Goal: Task Accomplishment & Management: Manage account settings

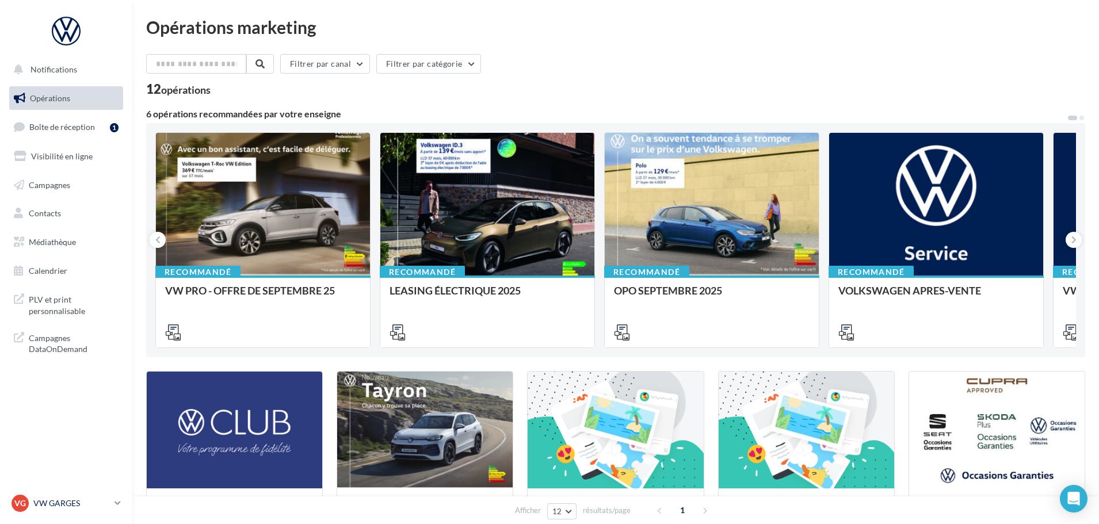
click at [62, 505] on p "VW GARGES" at bounding box center [71, 504] width 77 height 12
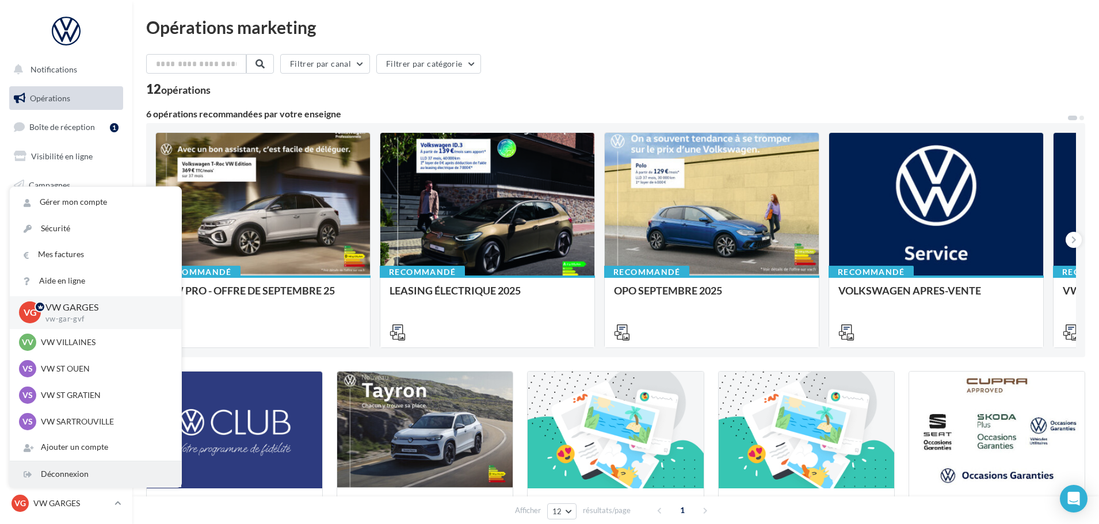
click at [86, 475] on div "Déconnexion" at bounding box center [95, 474] width 171 height 26
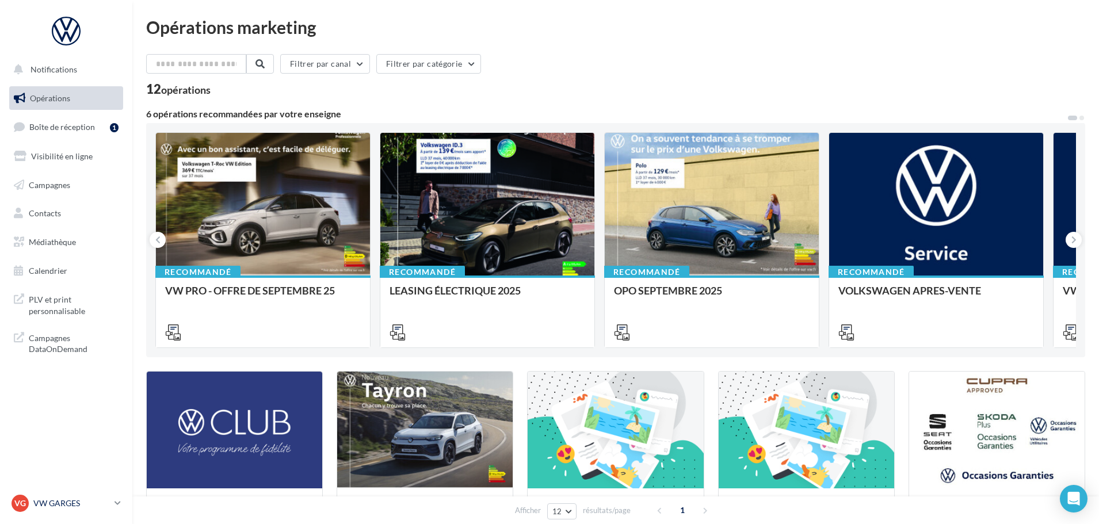
click at [62, 504] on p "VW GARGES" at bounding box center [71, 504] width 77 height 12
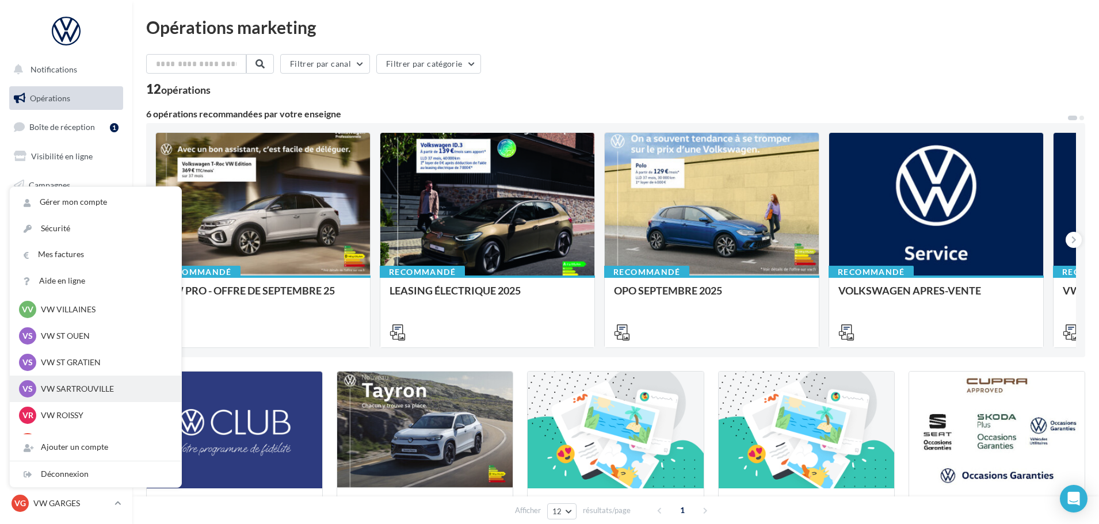
scroll to position [115, 0]
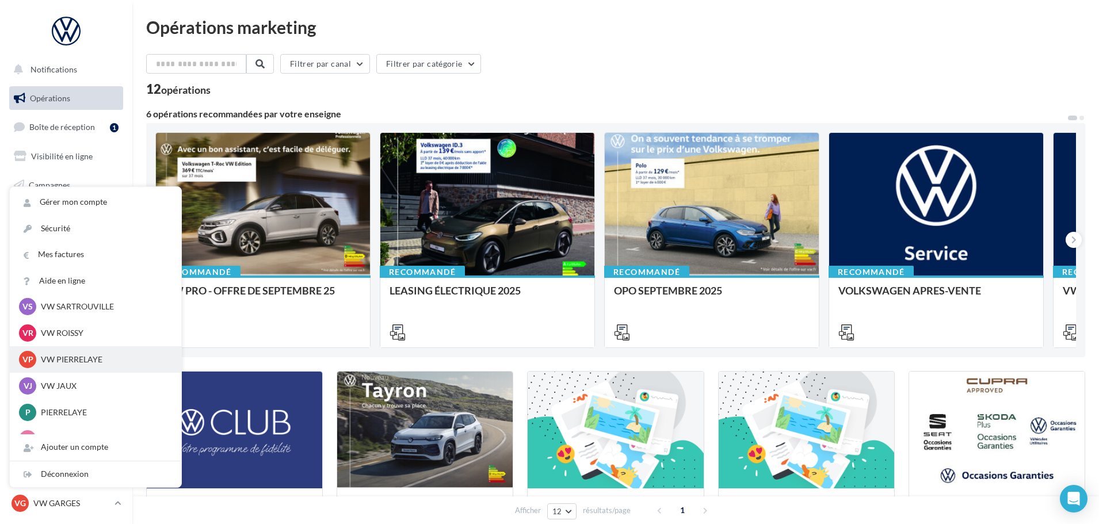
click at [101, 358] on p "VW PIERRELAYE" at bounding box center [104, 360] width 127 height 12
